Goal: Information Seeking & Learning: Learn about a topic

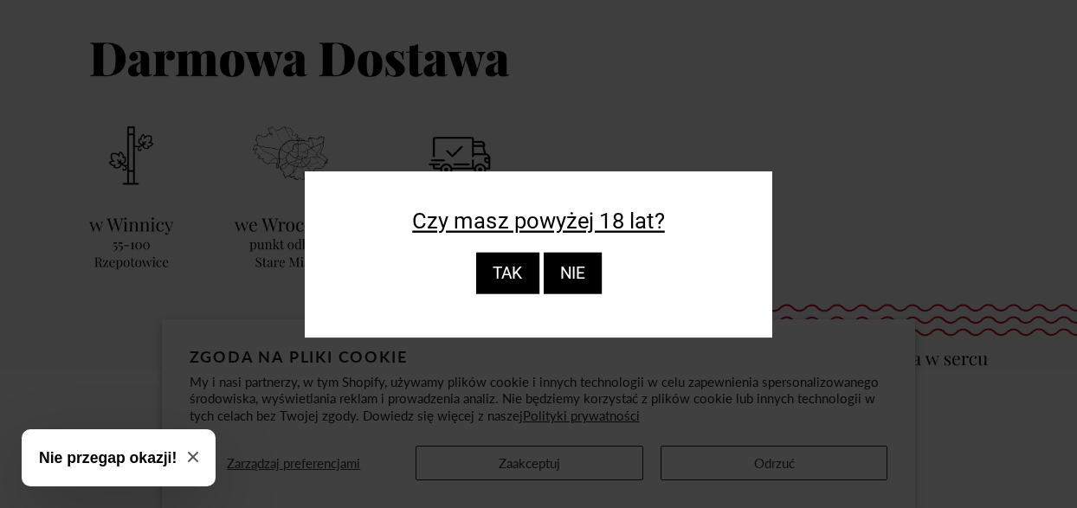
scroll to position [173, 0]
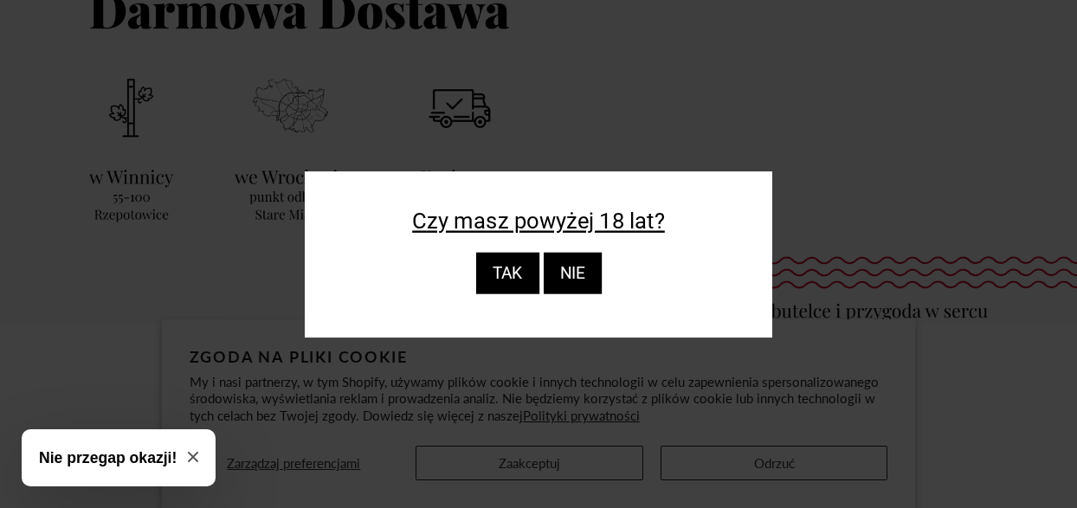
click at [501, 274] on div "TAK" at bounding box center [506, 274] width 63 height 42
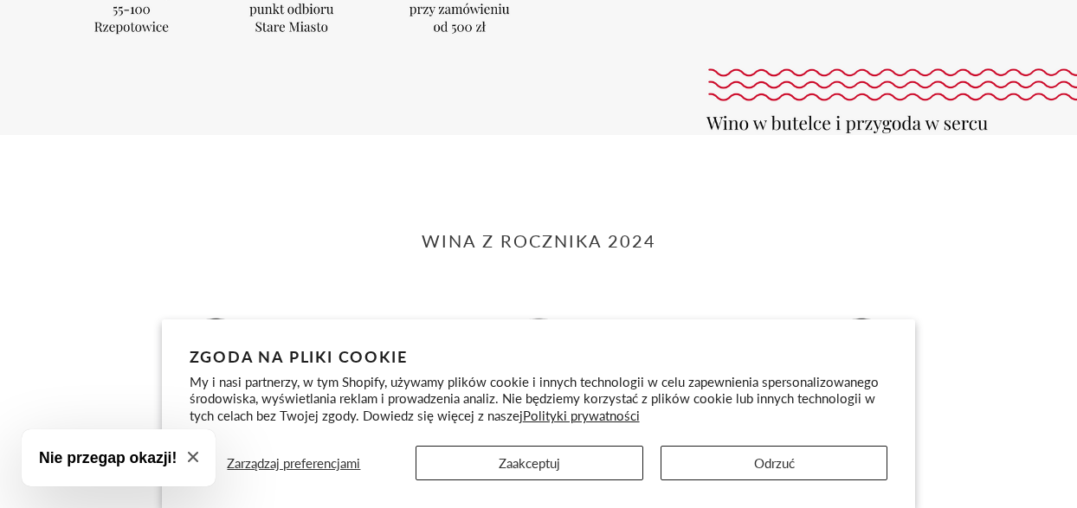
scroll to position [346, 0]
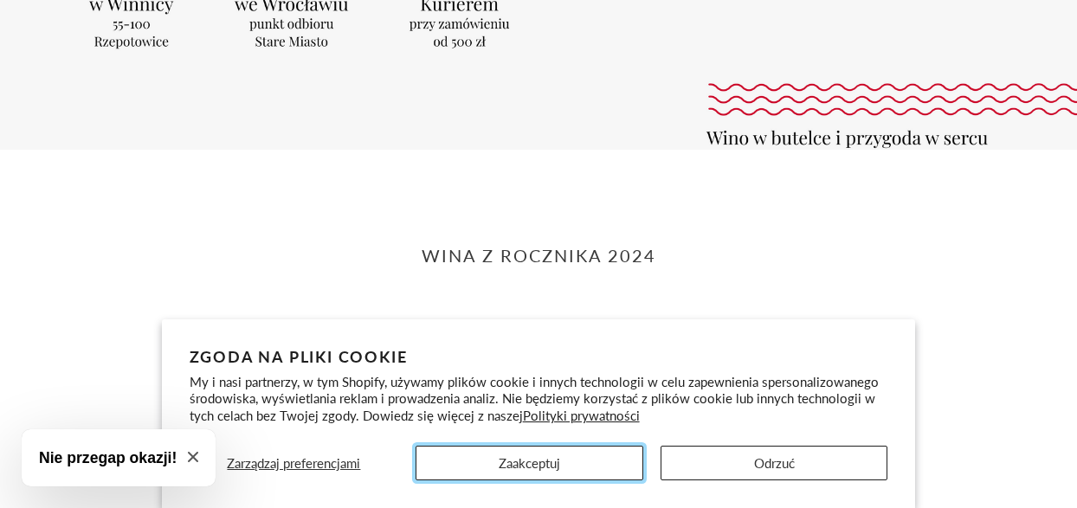
click at [585, 472] on button "Zaakceptuj" at bounding box center [530, 463] width 228 height 35
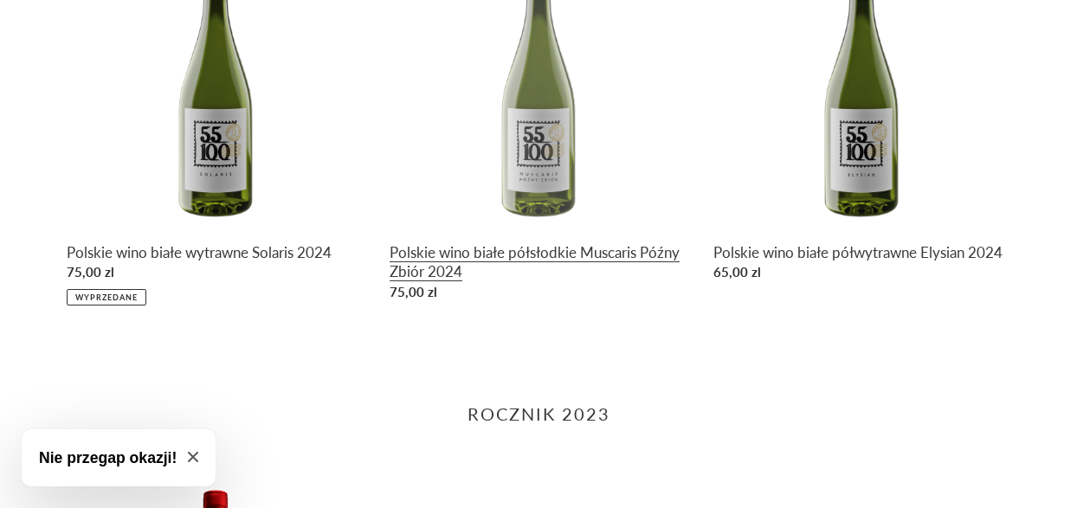
scroll to position [1039, 0]
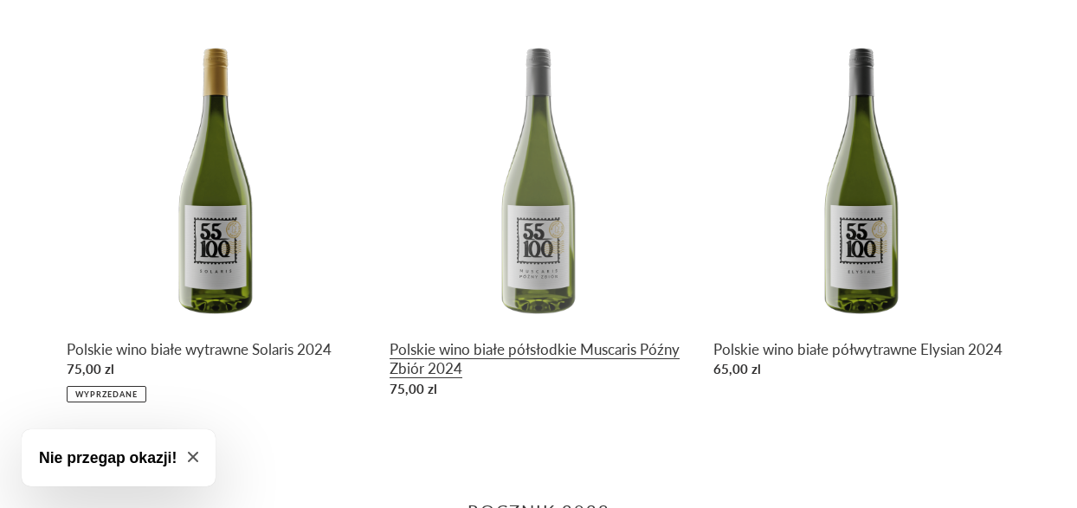
click at [578, 353] on link "Polskie wino białe półsłodkie Muscaris Późny Zbiór 2024" at bounding box center [538, 217] width 297 height 377
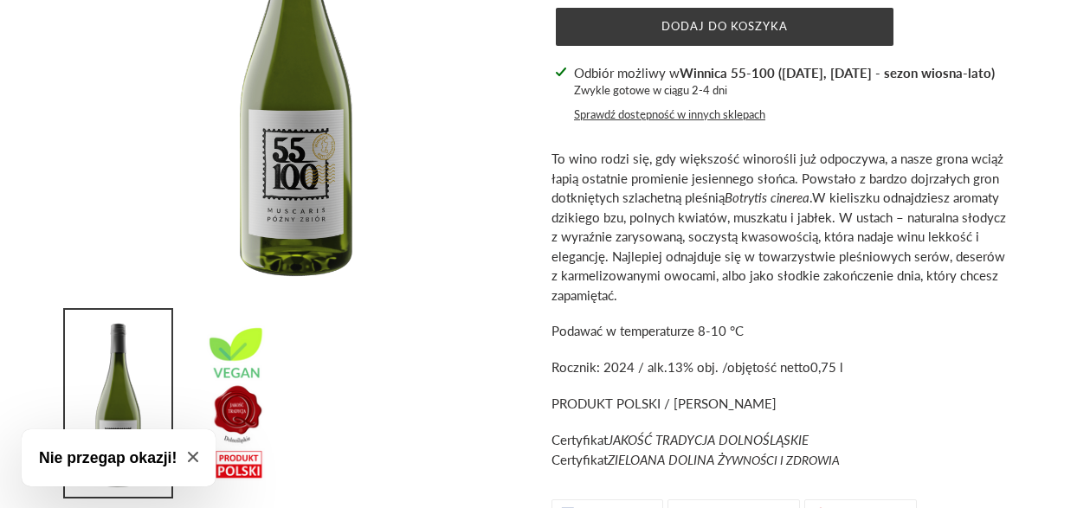
scroll to position [173, 0]
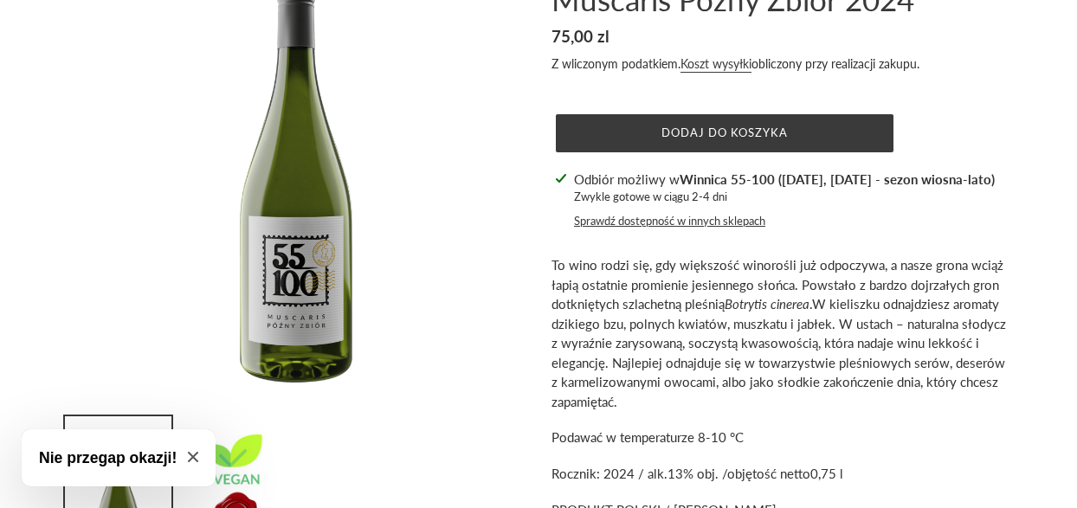
drag, startPoint x: 742, startPoint y: 199, endPoint x: 573, endPoint y: 172, distance: 171.0
click at [574, 172] on div "Odbiór możliwy w Winnica 55-100 ([DATE], [DATE] - sezon wiosna-lato) Zwykle got…" at bounding box center [784, 200] width 421 height 61
drag, startPoint x: 573, startPoint y: 172, endPoint x: 784, endPoint y: 193, distance: 211.4
click at [784, 193] on div "Odbiór możliwy w Winnica 55-100 (sobota, niedziela - sezon wiosna-lato) Zwykle …" at bounding box center [783, 200] width 455 height 61
copy div "Odbiór możliwy w Winnica 55-100 (sobota, niedziela - sezon wiosna-lato) Zwykle …"
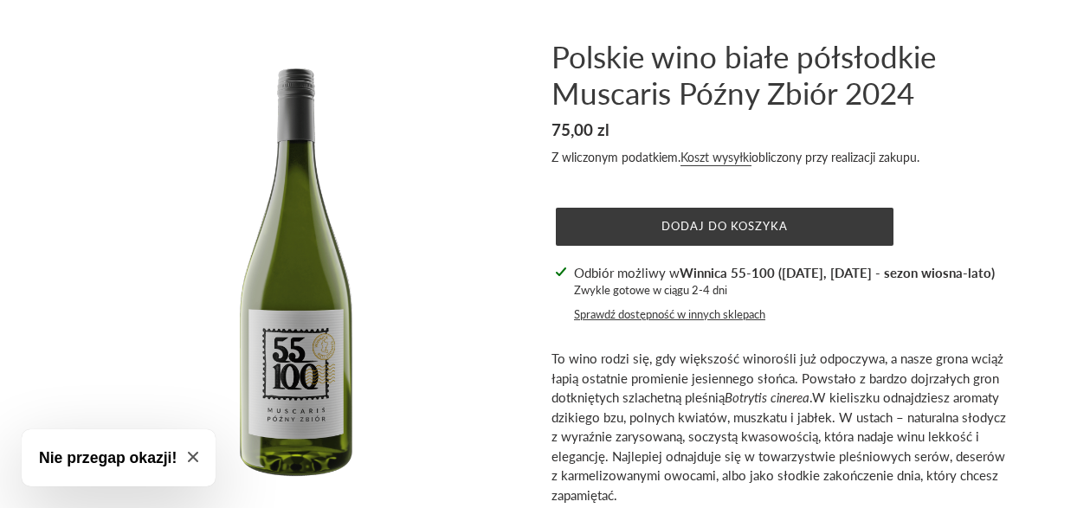
scroll to position [0, 0]
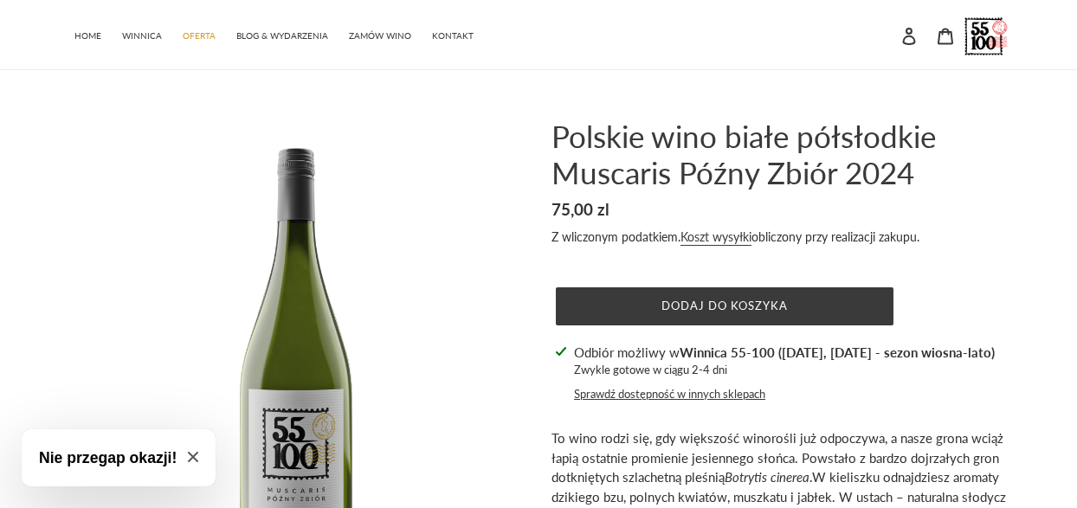
drag, startPoint x: 549, startPoint y: 235, endPoint x: 989, endPoint y: 231, distance: 439.9
click at [989, 231] on div "Polskie wino białe półsłodkie Muscaris Późny Zbiór 2024 Cena regularna 75,00 zl…" at bounding box center [768, 468] width 485 height 700
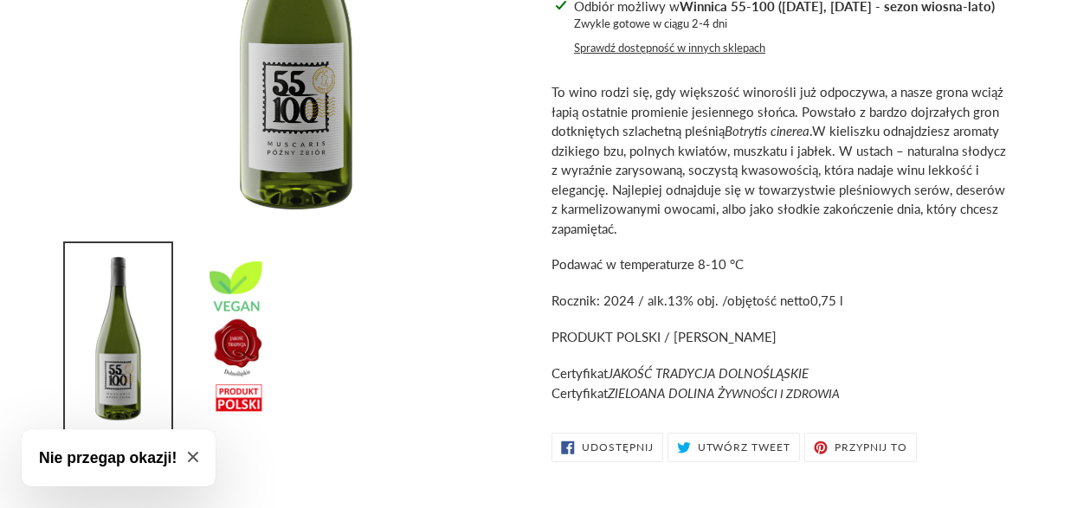
scroll to position [173, 0]
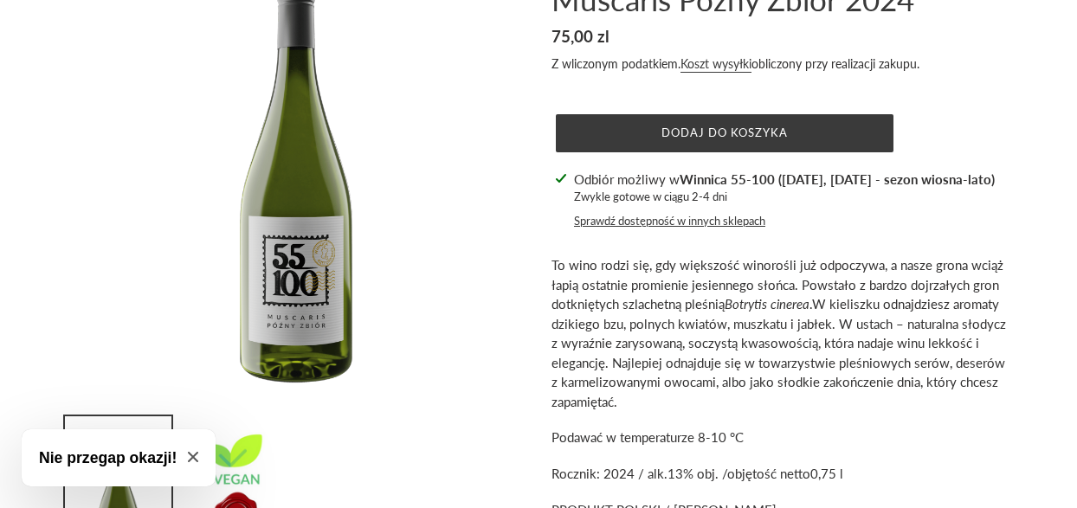
drag, startPoint x: 699, startPoint y: 198, endPoint x: 545, endPoint y: 177, distance: 155.7
click at [545, 177] on div "Polskie wino białe półsłodkie Muscaris Późny Zbiór 2024 Cena regularna 75,00 zl…" at bounding box center [768, 295] width 485 height 700
copy div "Odbiór możliwy w Winnica 55-100 (sobota, niedziela - sezon wiosna-lato) Zwykle …"
click at [779, 193] on p "Zwykle gotowe w ciągu 2-4 dni" at bounding box center [784, 197] width 421 height 17
drag, startPoint x: 744, startPoint y: 201, endPoint x: 573, endPoint y: 171, distance: 173.3
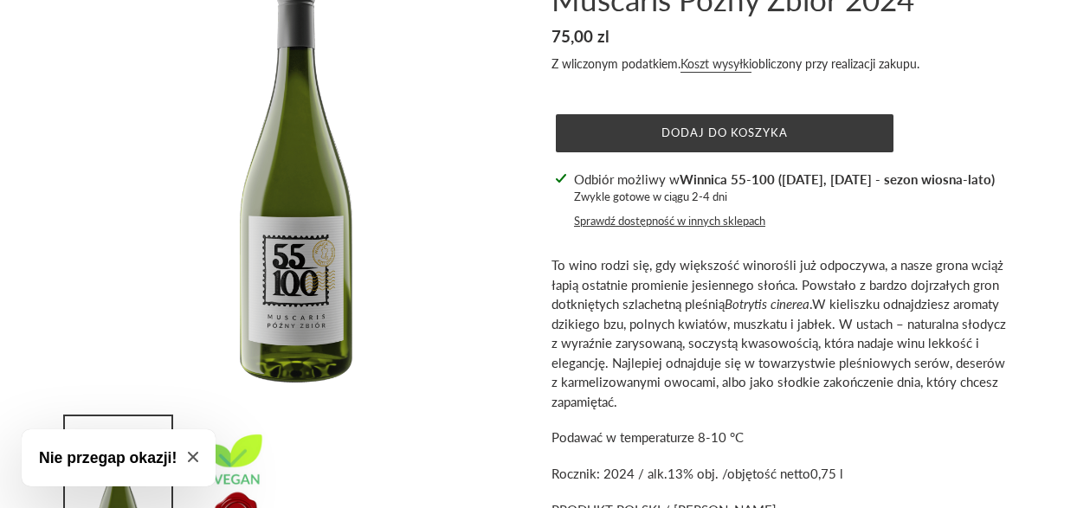
click at [573, 171] on div "Odbiór możliwy w Winnica 55-100 (sobota, niedziela - sezon wiosna-lato) Zwykle …" at bounding box center [783, 200] width 455 height 61
copy div "Odbiór możliwy w Winnica 55-100 (sobota, niedziela - sezon wiosna-lato) Zwykle …"
click at [643, 315] on p "To wino rodzi się, gdy większość winorośli już odpoczywa, a nasze grona wciąż ł…" at bounding box center [781, 333] width 459 height 156
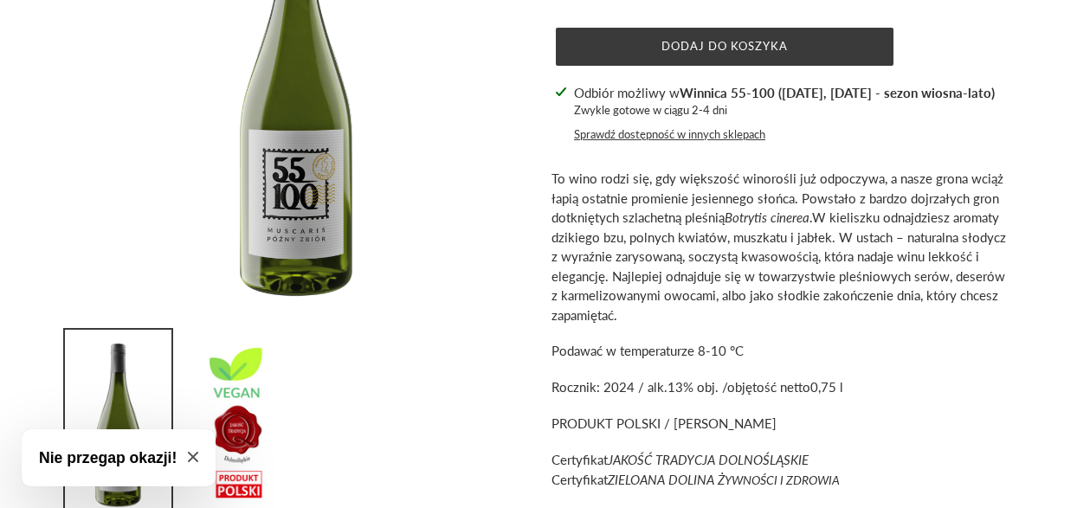
click at [559, 392] on span "Rocznik: 2024 / alk." at bounding box center [610, 387] width 116 height 16
drag, startPoint x: 551, startPoint y: 387, endPoint x: 851, endPoint y: 397, distance: 300.7
click at [851, 397] on div "Polskie wino białe półsłodkie Muscaris Późny Zbiór 2024 Cena regularna 75,00 zl…" at bounding box center [768, 208] width 485 height 700
copy p "Rocznik: 2024 / alk. 13% obj. / objętość netto 0,75 l"
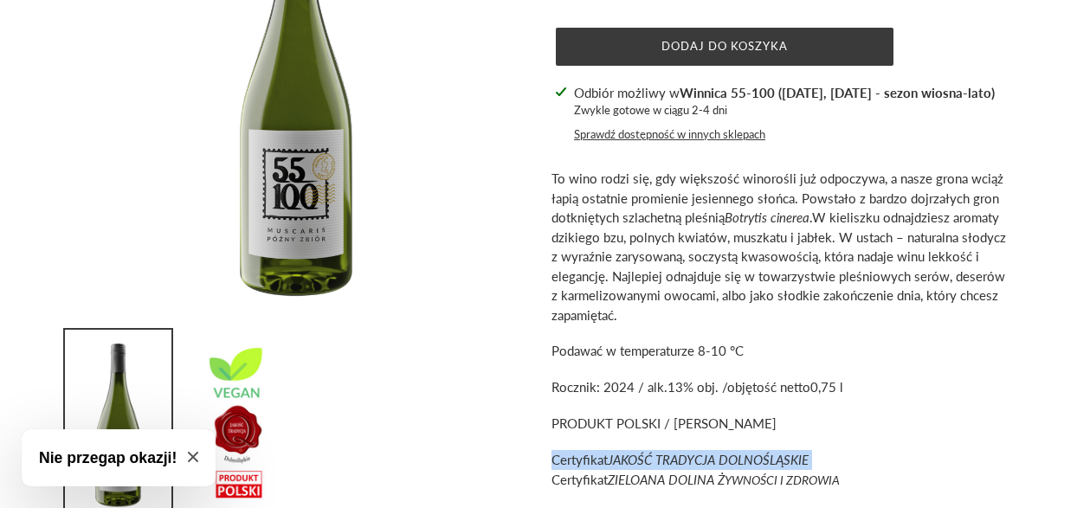
drag, startPoint x: 551, startPoint y: 462, endPoint x: 853, endPoint y: 458, distance: 302.2
click at [853, 458] on p "Certyfikat JAKOŚĆ TRADYCJA DOLNOŚLĄSKIE Certyfikat ZIELOANA DOLINA Ż YWNOŚCI I …" at bounding box center [781, 469] width 459 height 39
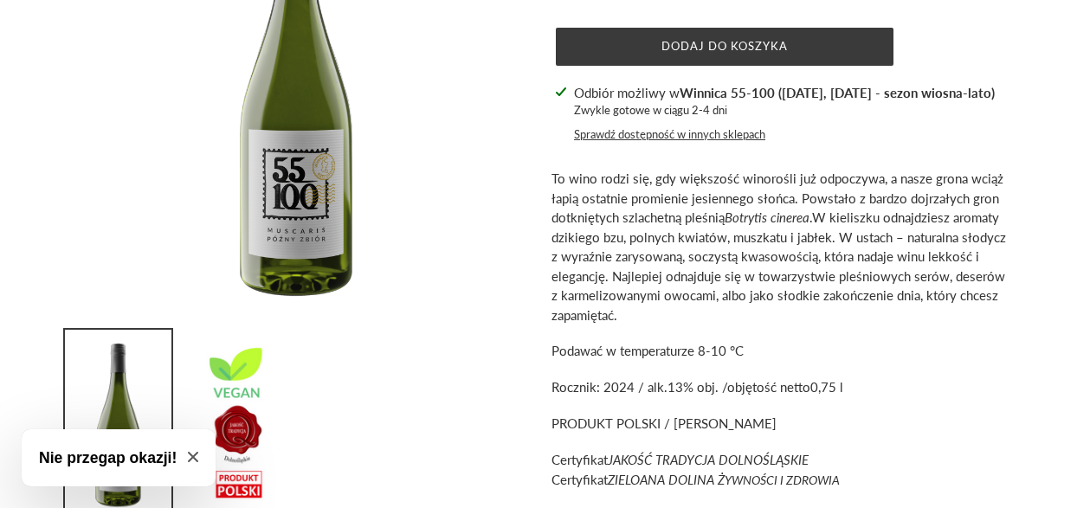
click at [662, 477] on em "ZIELOANA DOLINA Ż YWNOŚCI I ZDROWIA" at bounding box center [724, 480] width 232 height 16
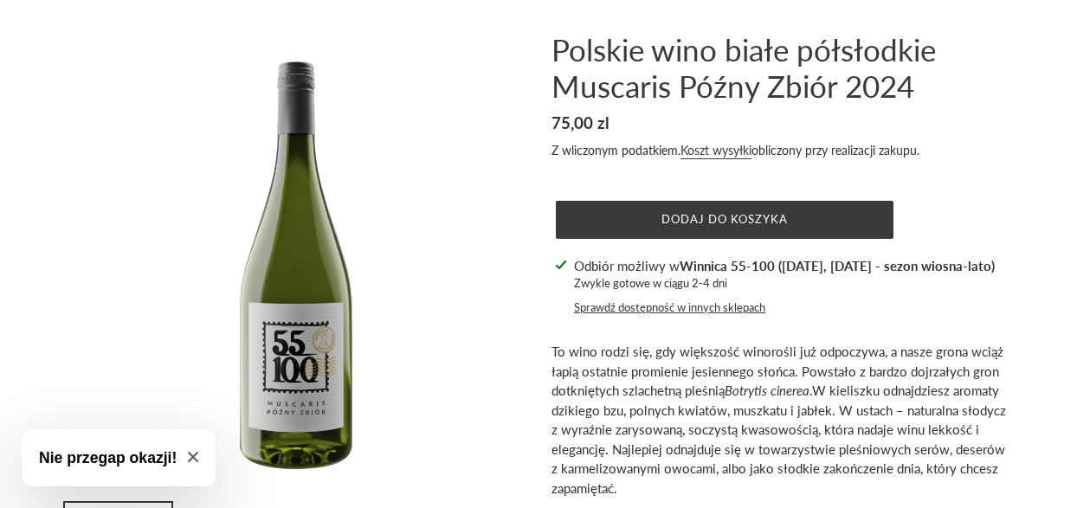
scroll to position [0, 0]
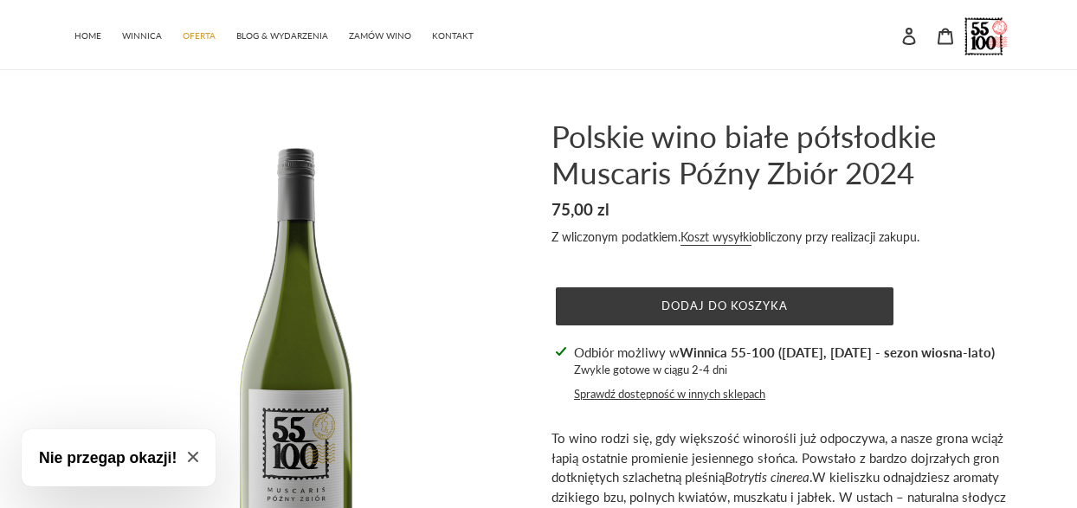
drag, startPoint x: 566, startPoint y: 234, endPoint x: 972, endPoint y: 223, distance: 406.3
click at [972, 223] on div "Polskie wino białe półsłodkie Muscaris Późny Zbiór 2024 Cena regularna 75,00 zl…" at bounding box center [768, 468] width 485 height 700
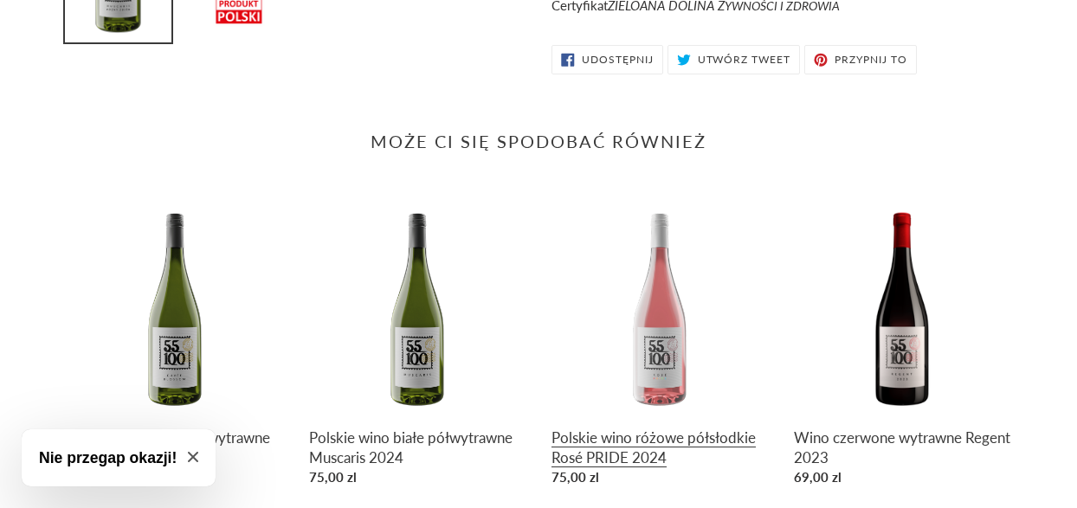
scroll to position [918, 0]
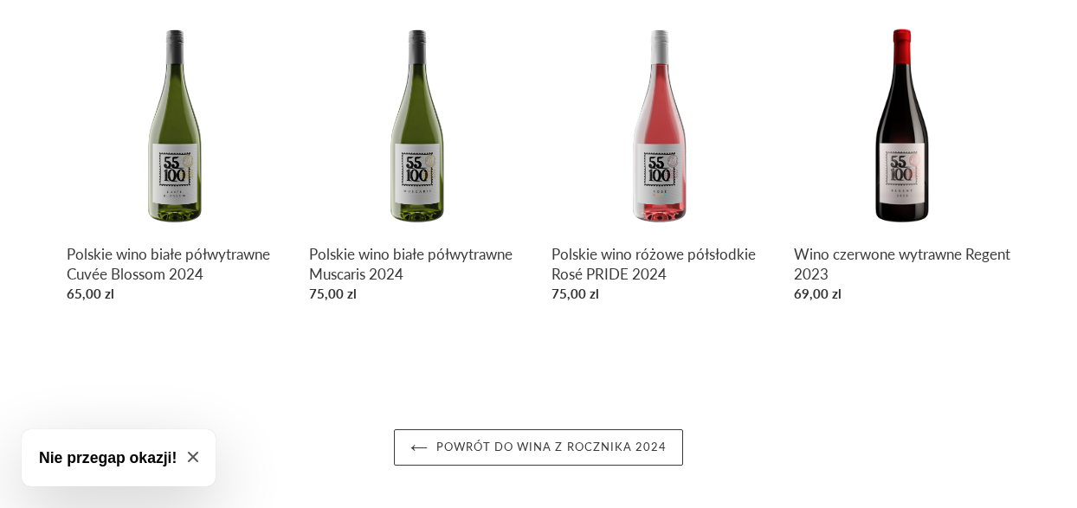
click at [197, 456] on icon "Close modal" at bounding box center [193, 457] width 10 height 10
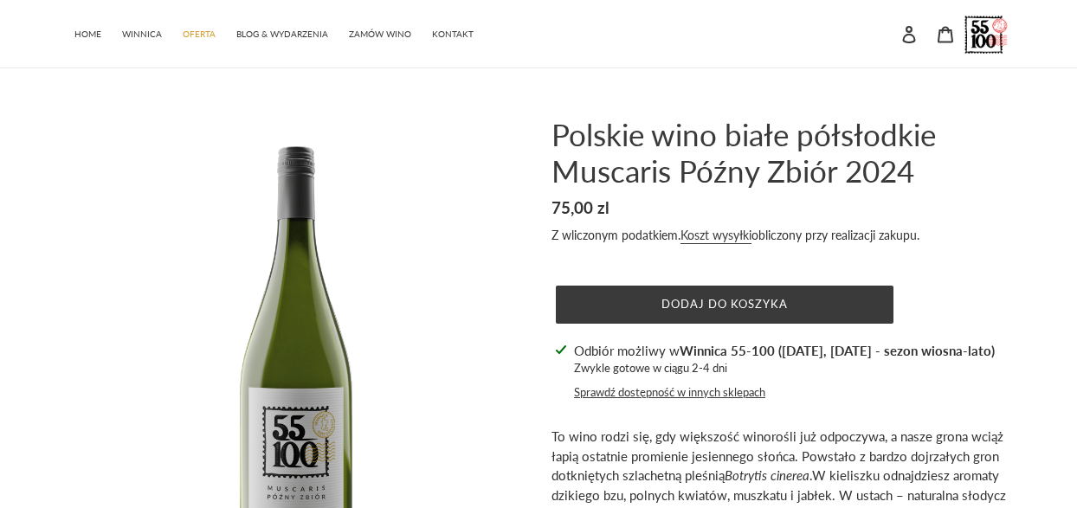
scroll to position [0, 0]
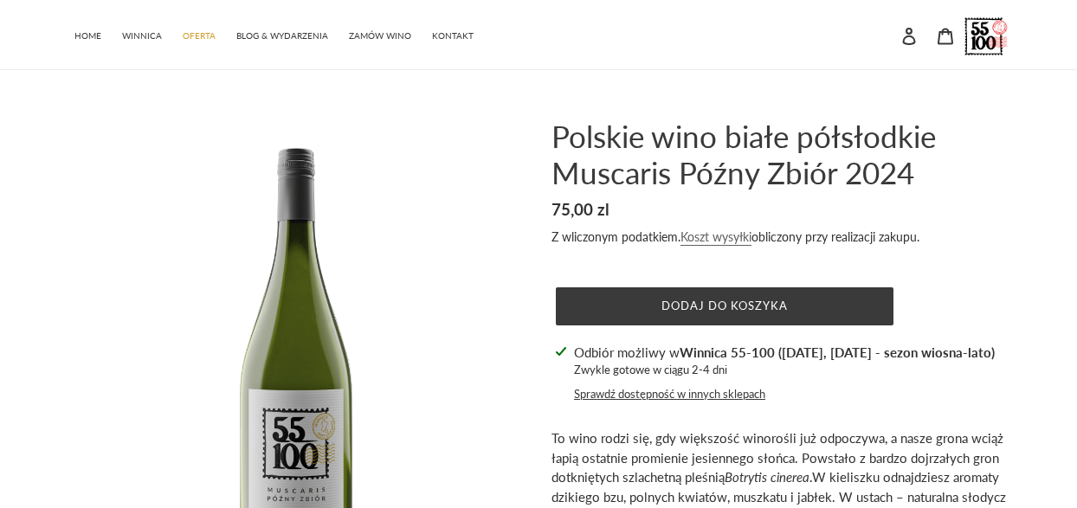
copy div "Z wliczonym podatkiem. Koszt wysyłki obliczony przy realizacji zakupu."
